Goal: Information Seeking & Learning: Learn about a topic

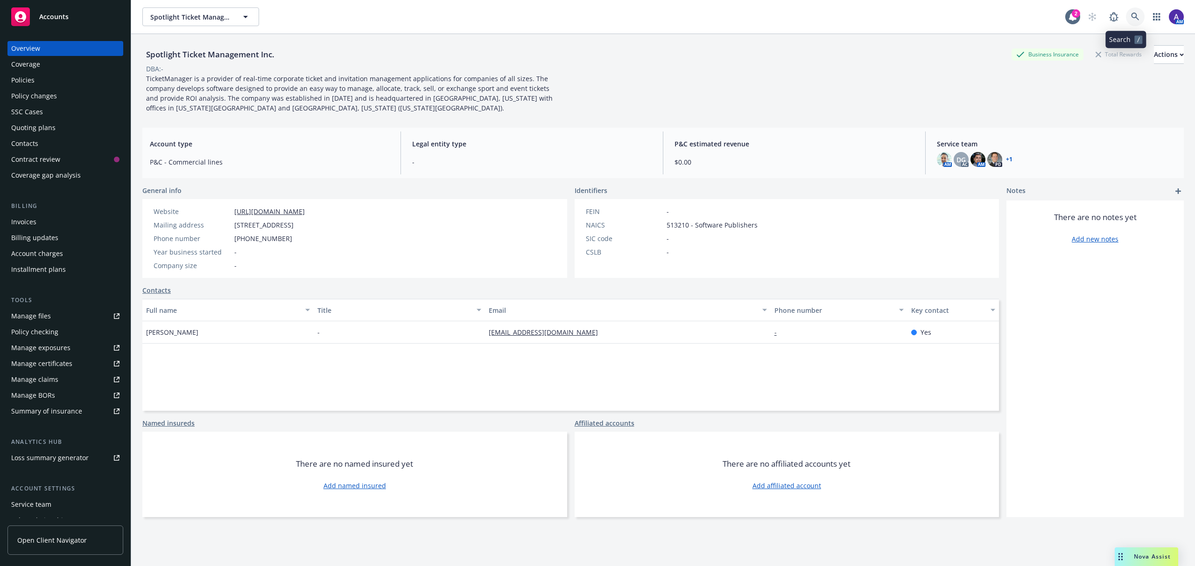
click at [1131, 15] on icon at bounding box center [1135, 17] width 8 height 8
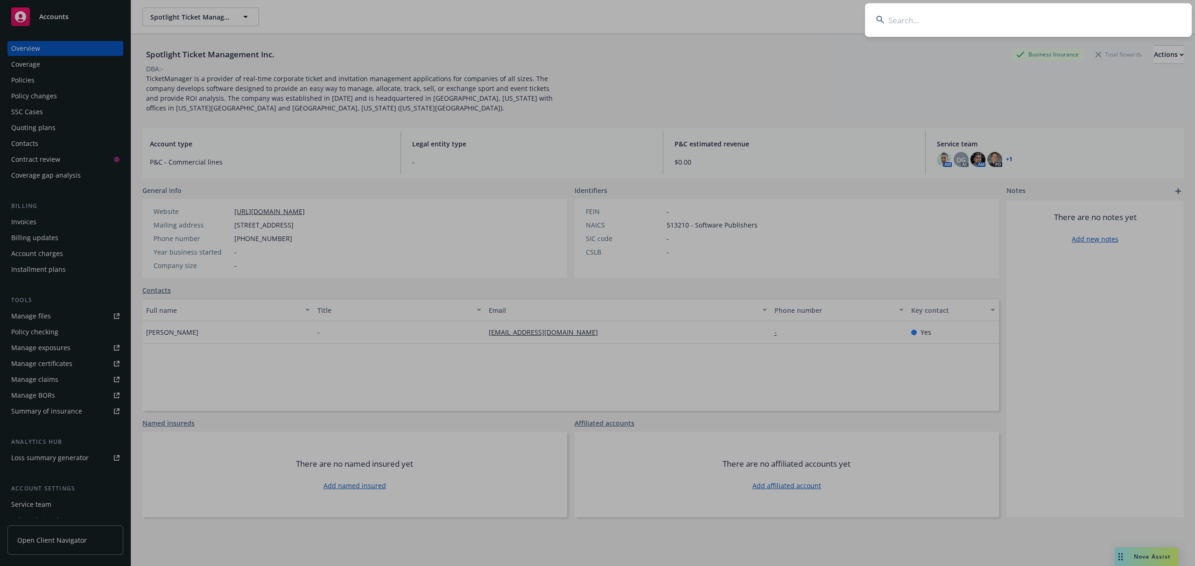
click at [1014, 27] on input at bounding box center [1028, 20] width 327 height 34
type input "waterboy"
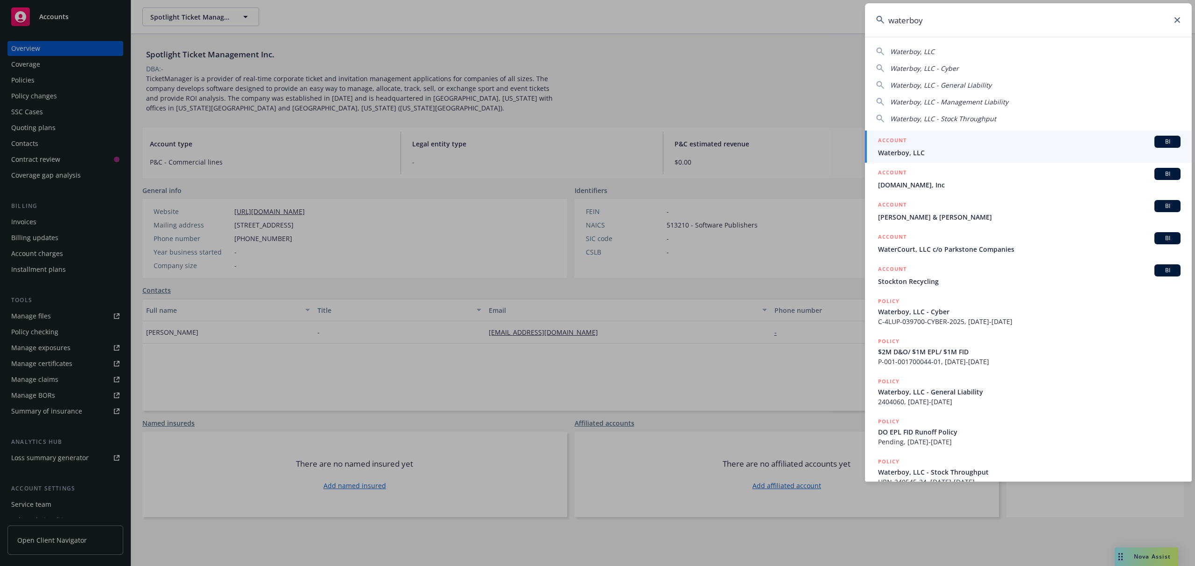
click at [926, 157] on span "Waterboy, LLC" at bounding box center [1029, 153] width 302 height 10
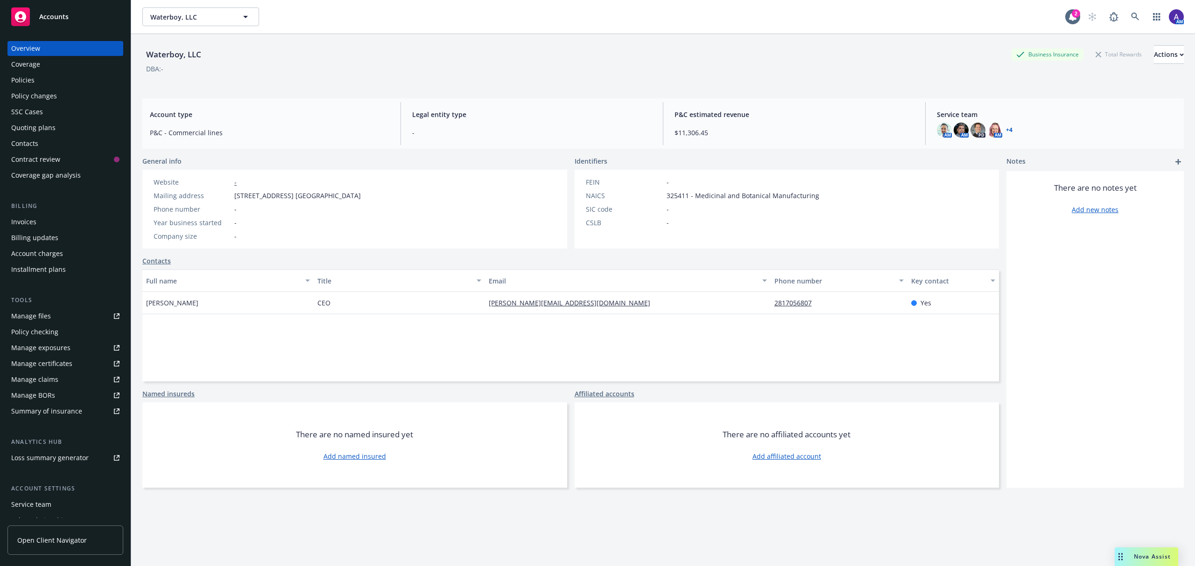
click at [39, 75] on div "Policies" at bounding box center [65, 80] width 108 height 15
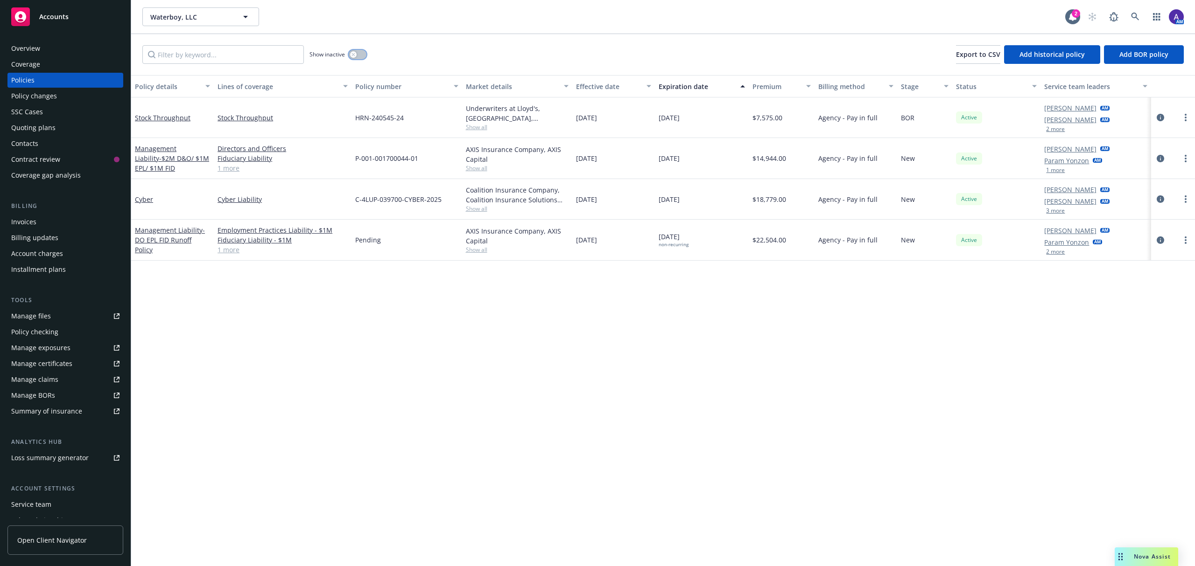
click at [357, 55] on button "button" at bounding box center [358, 54] width 18 height 9
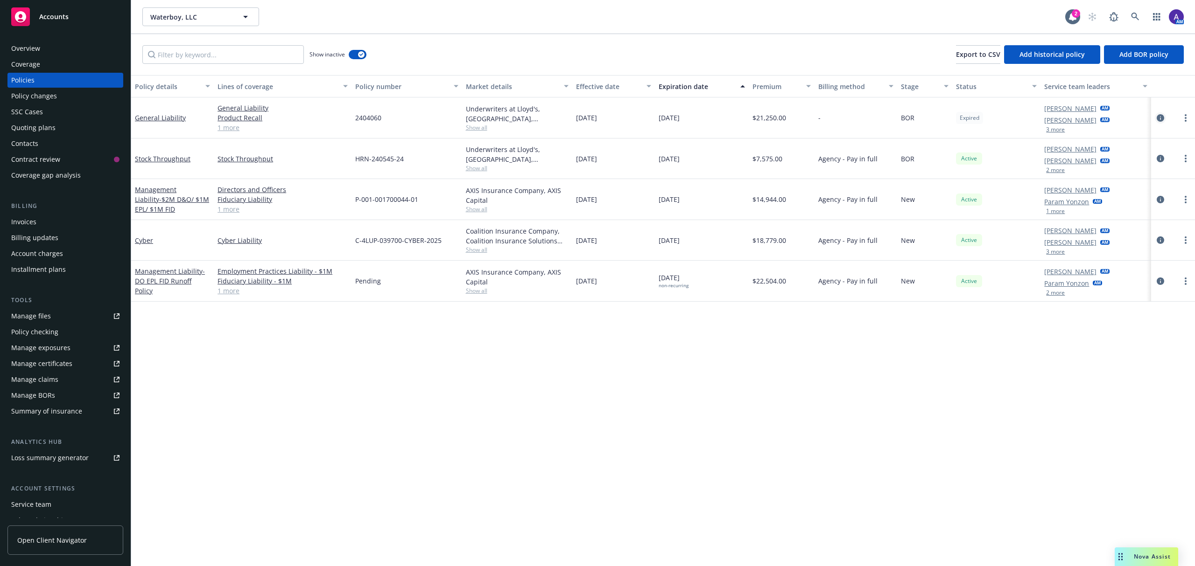
click at [1157, 116] on icon "circleInformation" at bounding box center [1159, 117] width 7 height 7
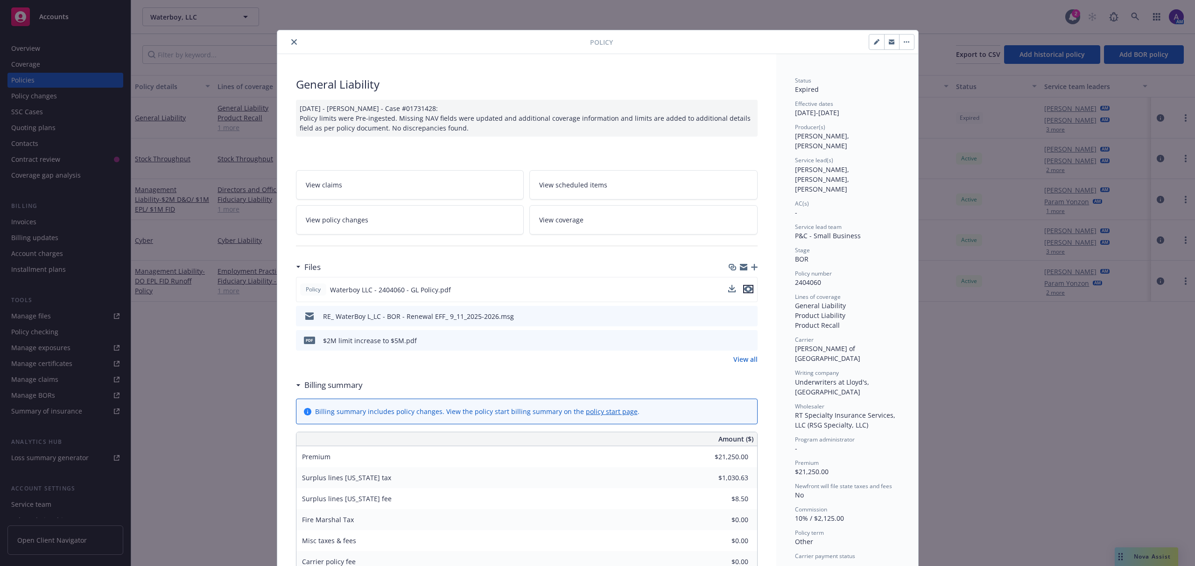
click at [744, 292] on icon "preview file" at bounding box center [748, 289] width 8 height 7
click at [296, 39] on div at bounding box center [435, 41] width 309 height 11
click at [291, 43] on icon "close" at bounding box center [294, 42] width 6 height 6
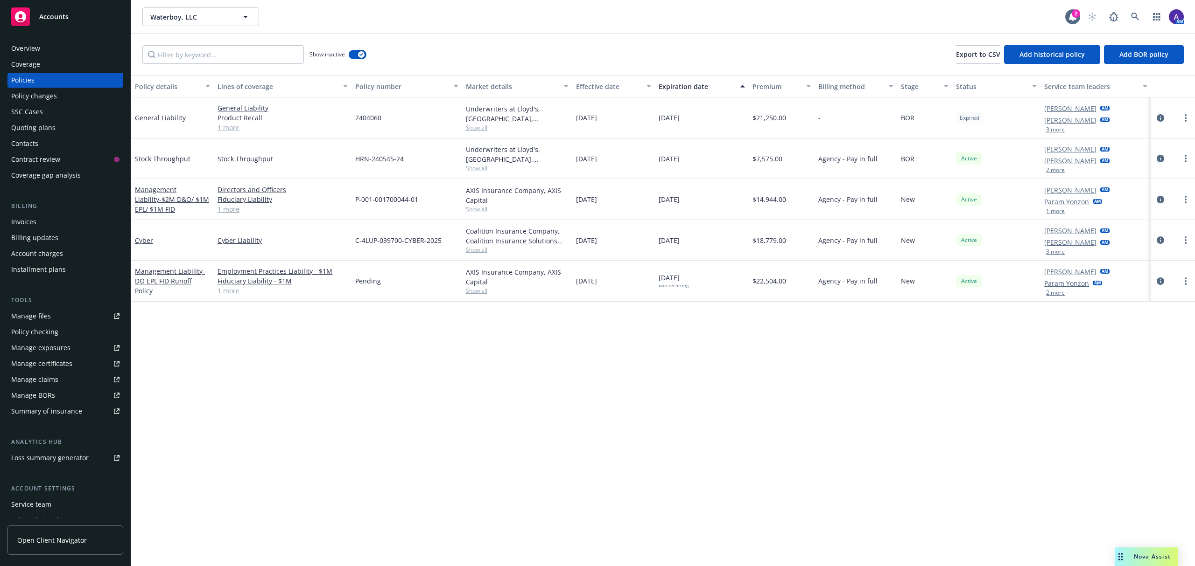
click at [1148, 555] on span "Nova Assist" at bounding box center [1151, 557] width 37 height 8
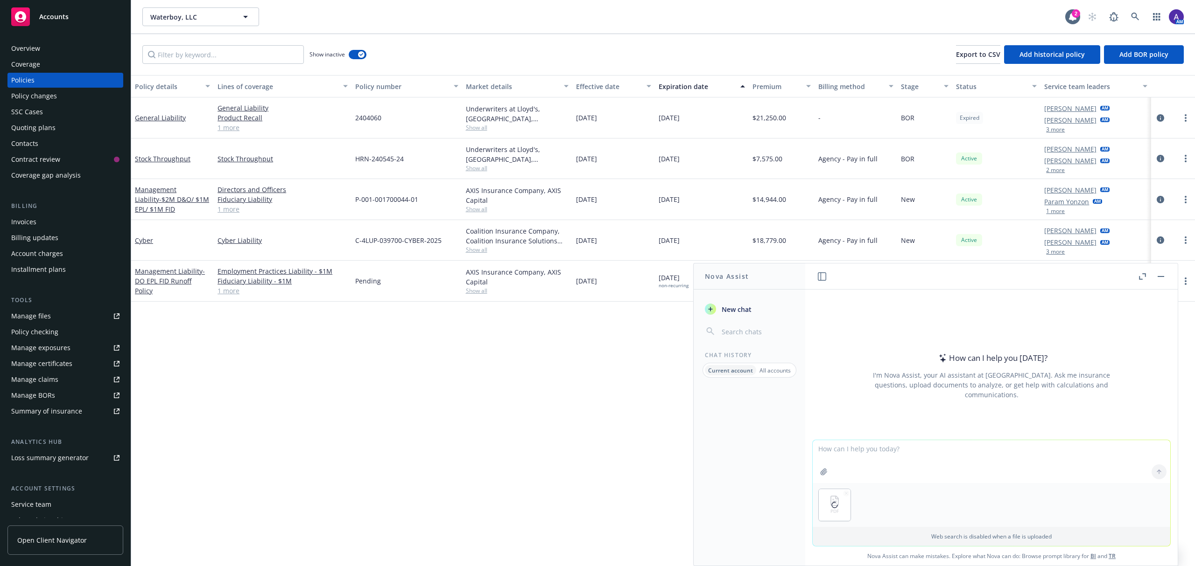
click at [827, 451] on textarea at bounding box center [990, 461] width 357 height 43
type textarea "Here is an intend to sue notice. Next I will upload a copy of the policy..."
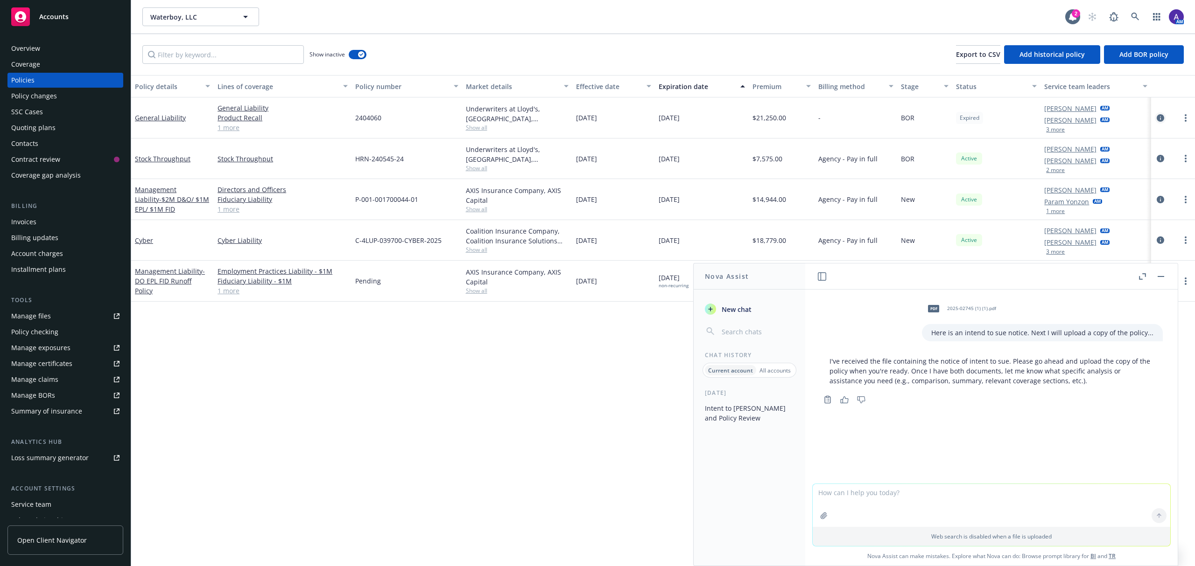
click at [1157, 118] on icon "circleInformation" at bounding box center [1159, 117] width 7 height 7
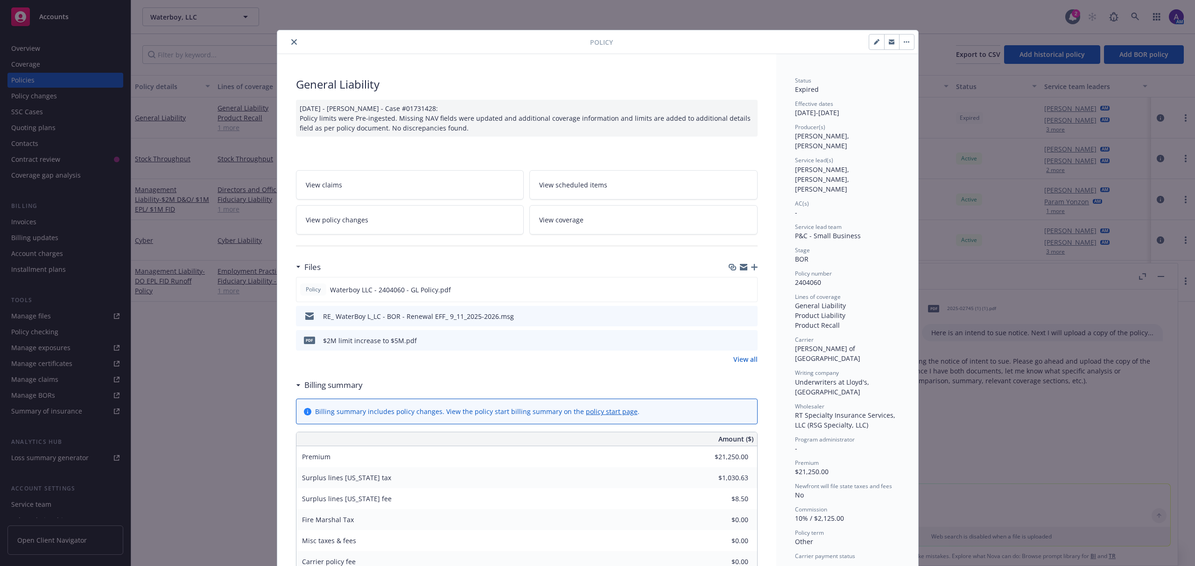
scroll to position [28, 0]
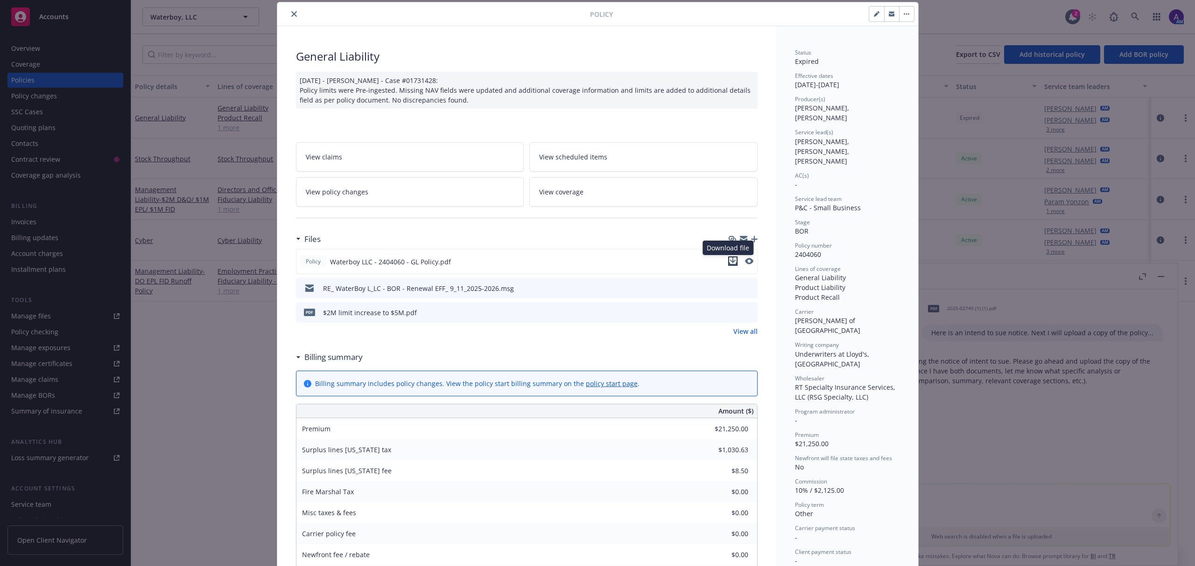
click at [730, 264] on icon "download file" at bounding box center [732, 261] width 7 height 7
click at [979, 503] on div "Policy General Liability 08/14/2025 - Srilakshmi Netela - Case #01731428: Polic…" at bounding box center [597, 283] width 1195 height 566
click at [965, 501] on div "Policy General Liability 08/14/2025 - Srilakshmi Netela - Case #01731428: Polic…" at bounding box center [597, 283] width 1195 height 566
click at [292, 9] on button "close" at bounding box center [293, 13] width 11 height 11
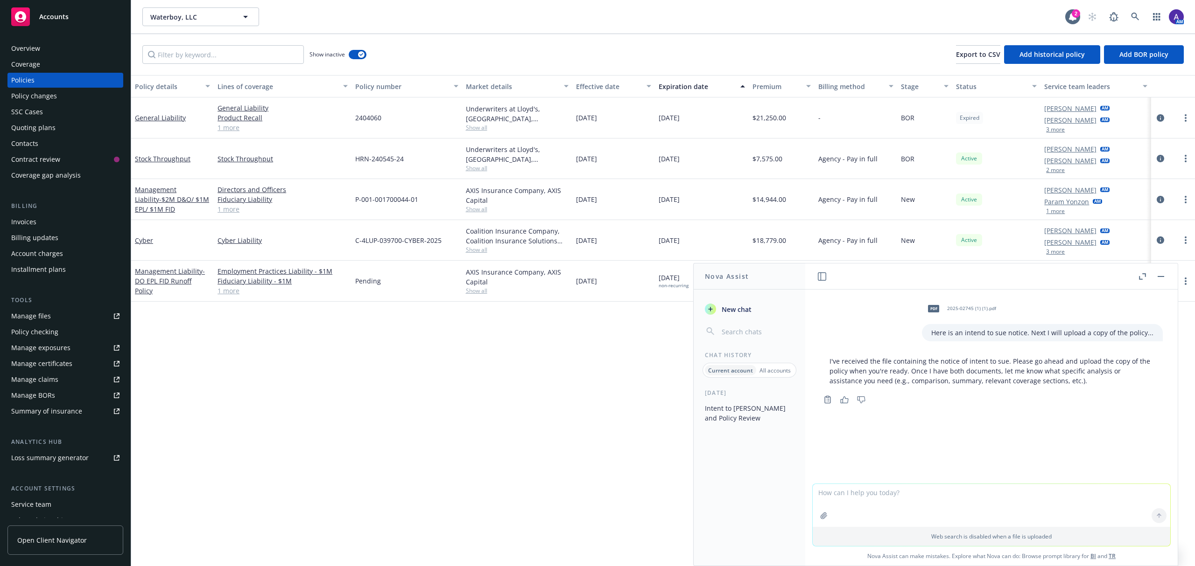
click at [956, 512] on textarea at bounding box center [990, 505] width 357 height 43
type textarea "g"
type textarea "here is the policy"
click at [822, 521] on button "button" at bounding box center [823, 516] width 15 height 15
click at [894, 447] on textarea "here is the policy" at bounding box center [990, 462] width 357 height 44
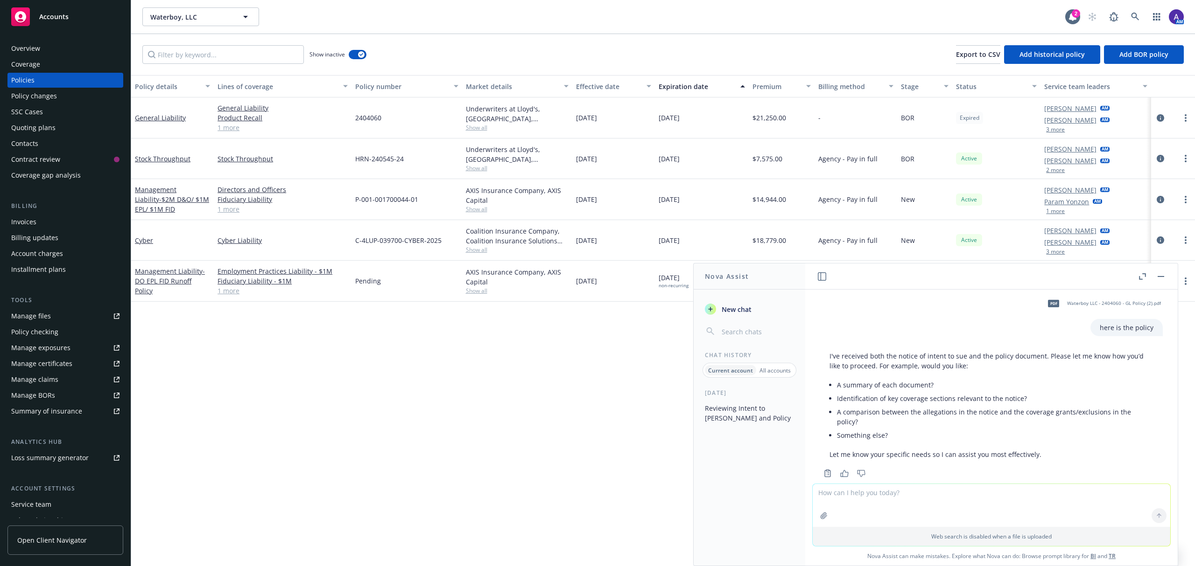
scroll to position [144, 0]
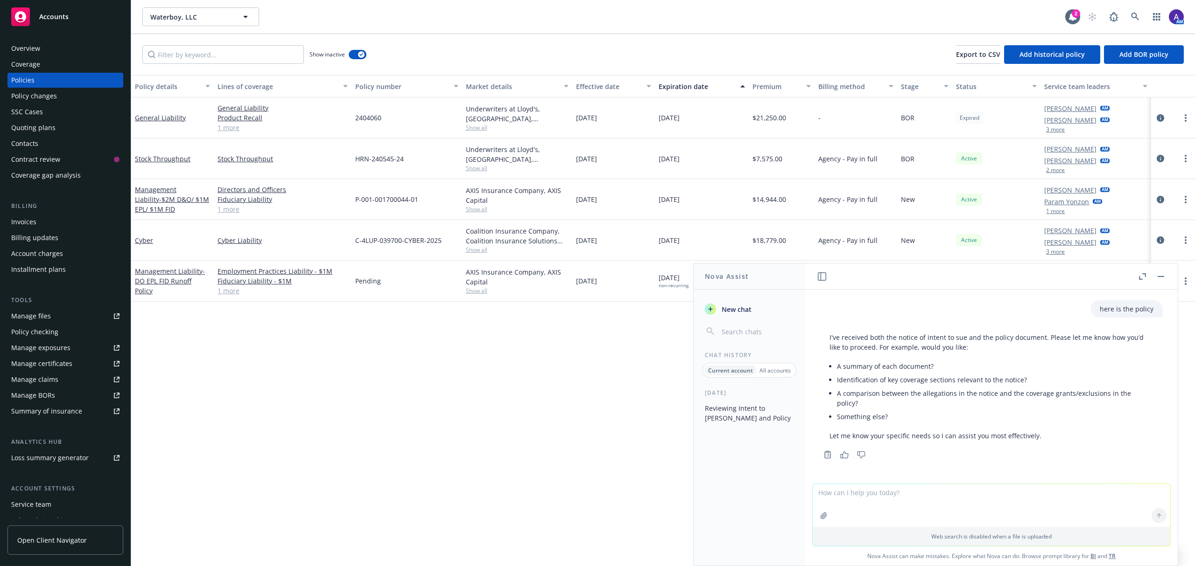
click at [888, 496] on textarea at bounding box center [990, 505] width 357 height 43
type textarea "Based on the complaint in the notice, is covrage for that provided in the polic…"
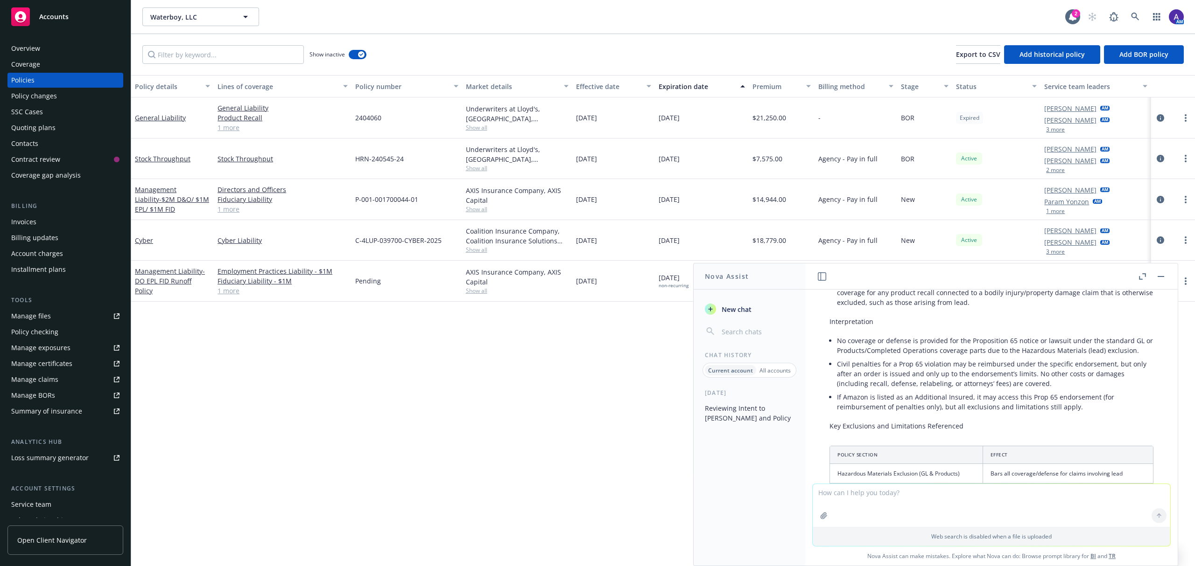
scroll to position [591, 0]
click at [1051, 381] on li "Civil penalties for a Prop 65 violation may be reimbursed under the specific en…" at bounding box center [995, 369] width 316 height 33
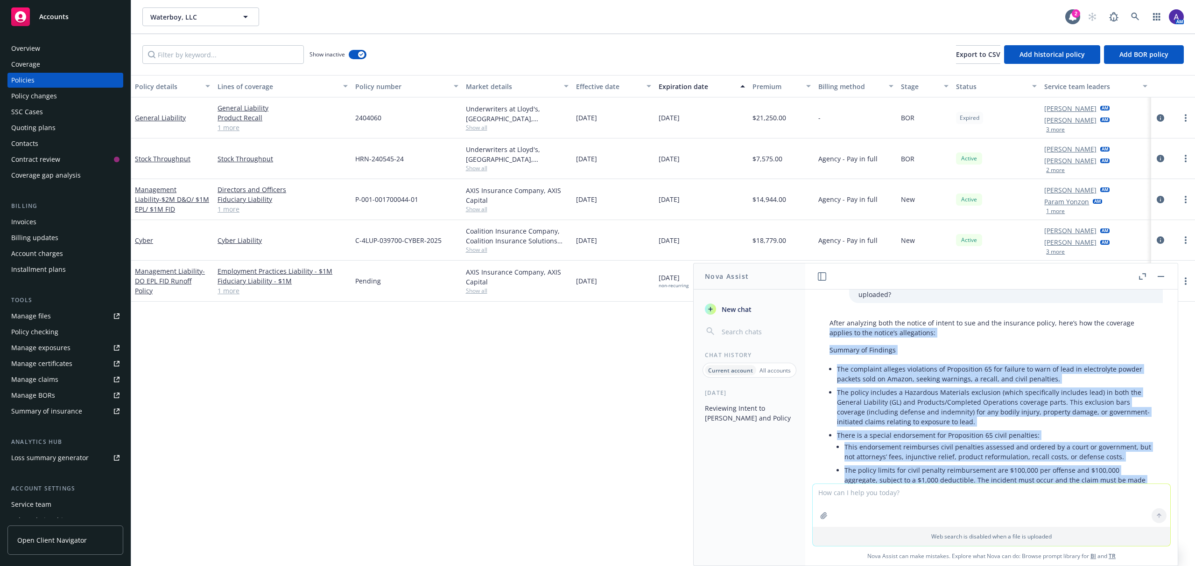
scroll to position [335, 0]
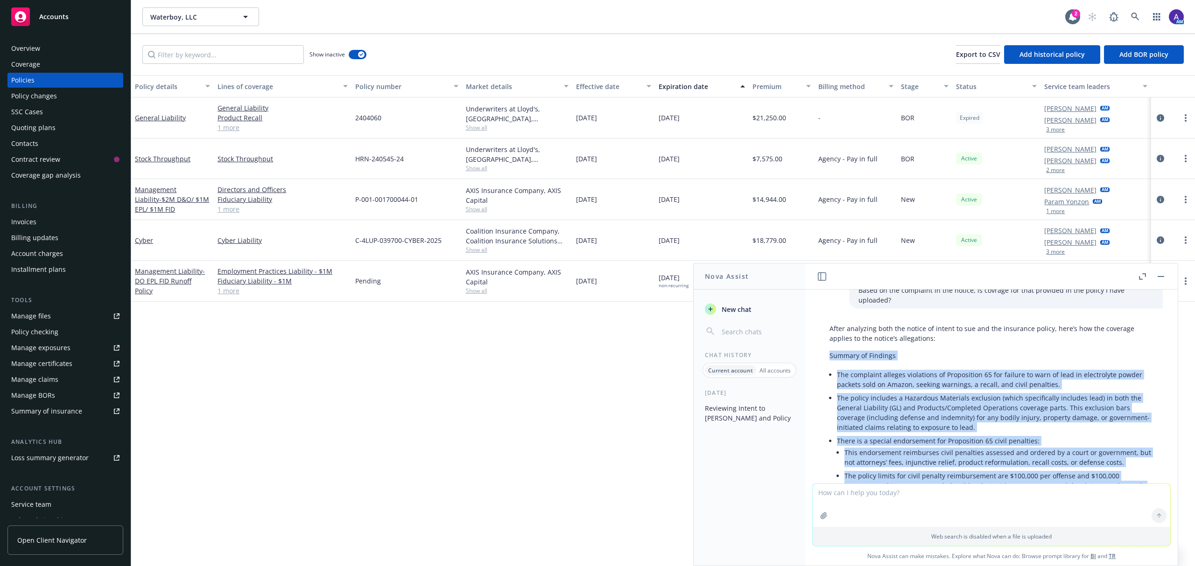
drag, startPoint x: 1051, startPoint y: 381, endPoint x: 814, endPoint y: 346, distance: 239.5
copy div "Summary of Findings The complaint alleges violations of Proposition 65 for fail…"
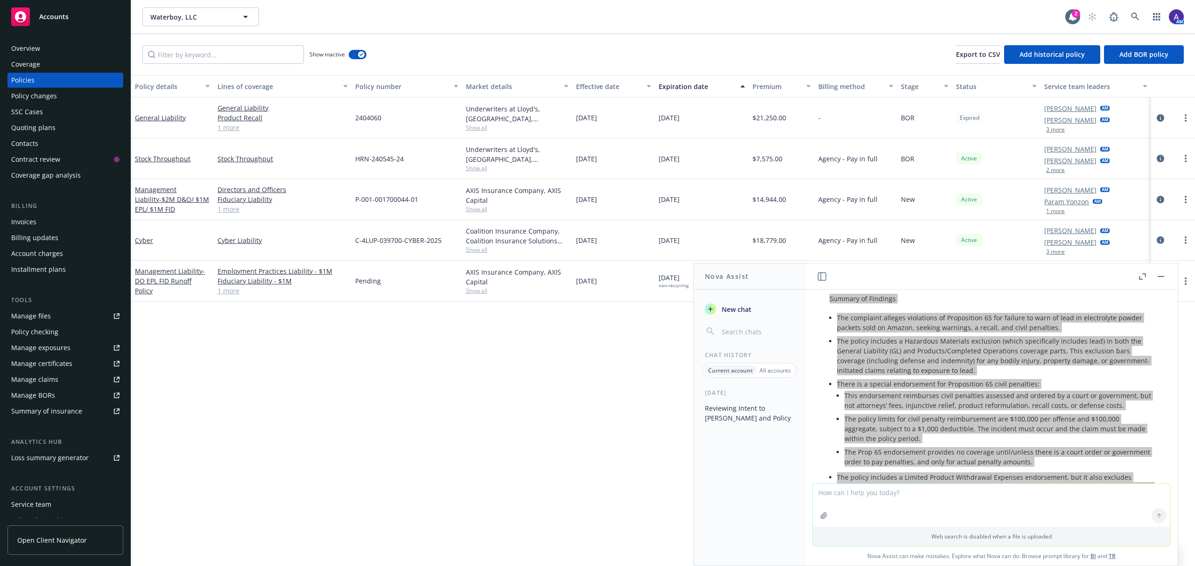
scroll to position [392, 0]
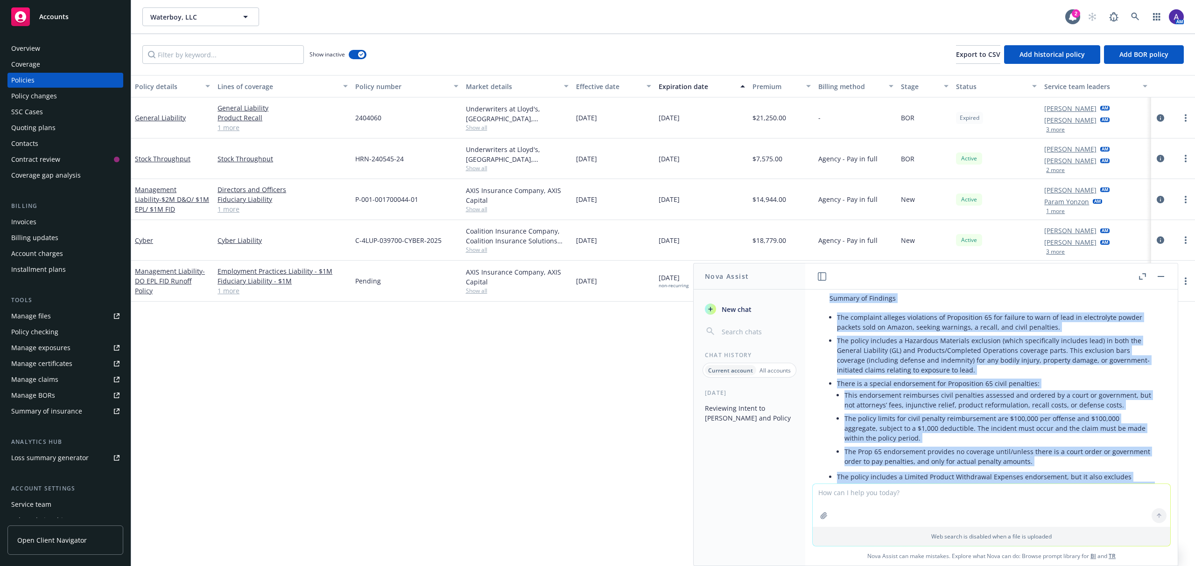
click at [1165, 280] on button at bounding box center [1160, 276] width 11 height 11
